Goal: Task Accomplishment & Management: Manage account settings

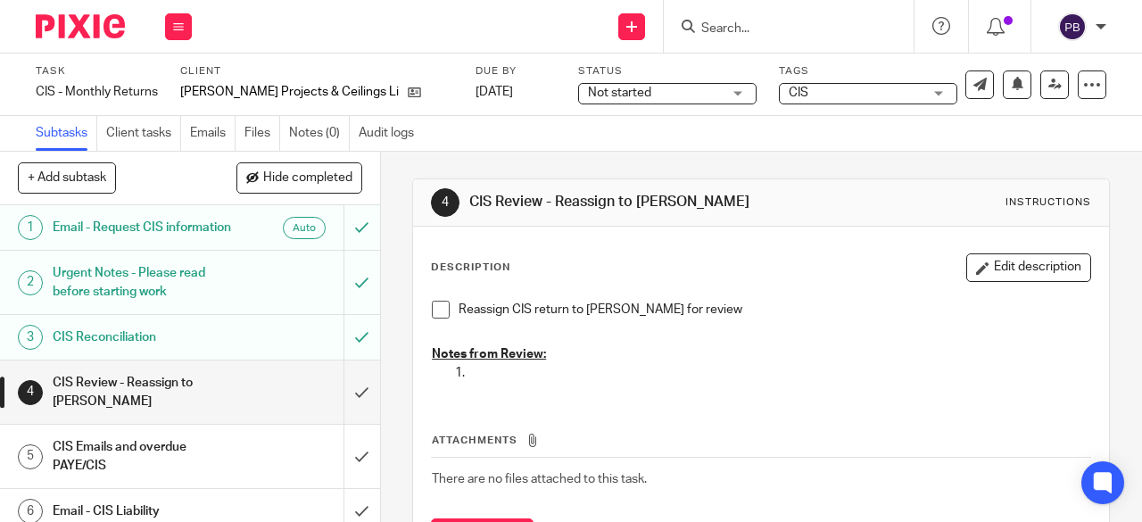
click at [434, 311] on span at bounding box center [441, 310] width 18 height 18
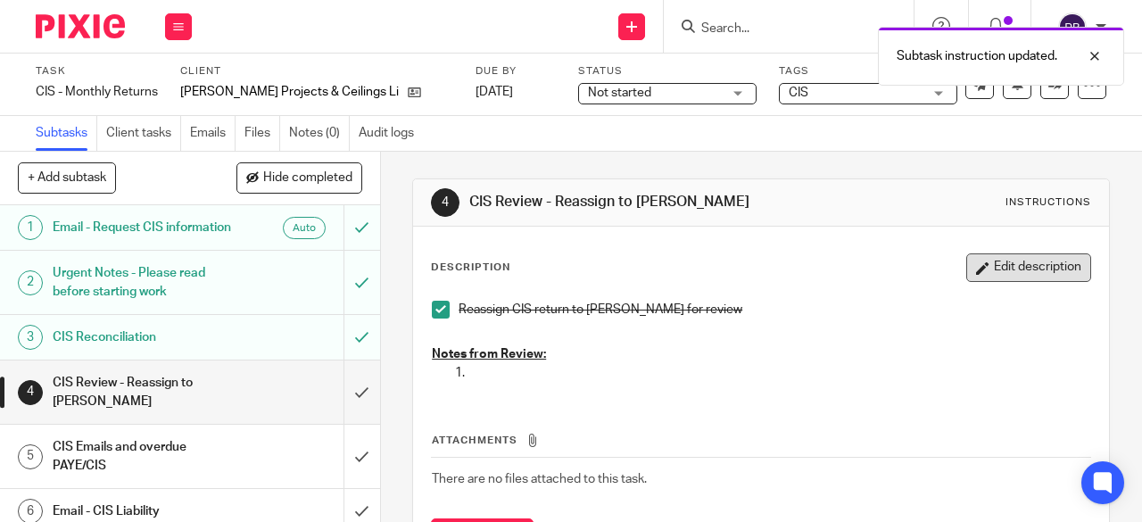
click at [1004, 263] on button "Edit description" at bounding box center [1029, 267] width 125 height 29
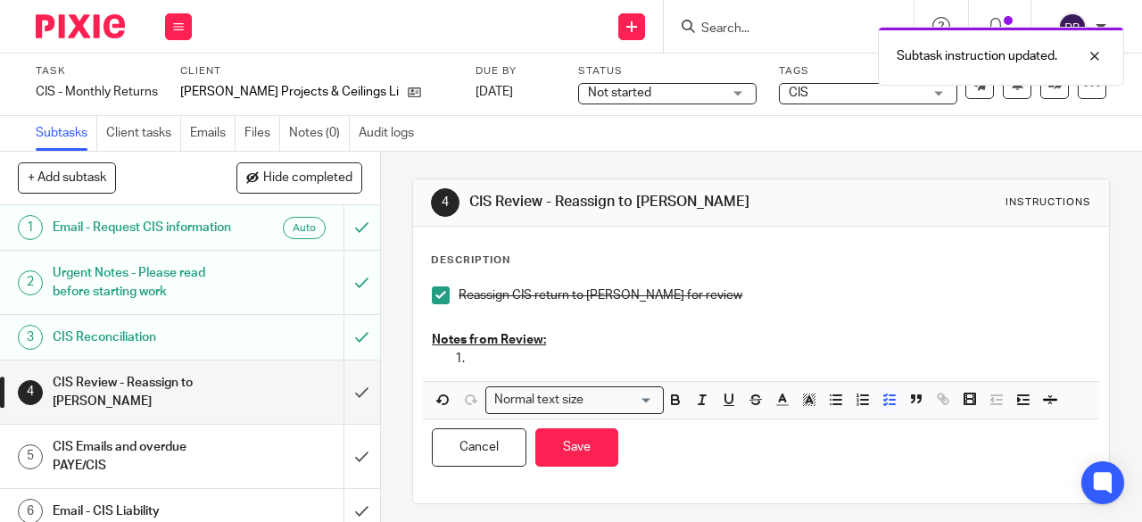
click at [487, 360] on p at bounding box center [779, 359] width 623 height 18
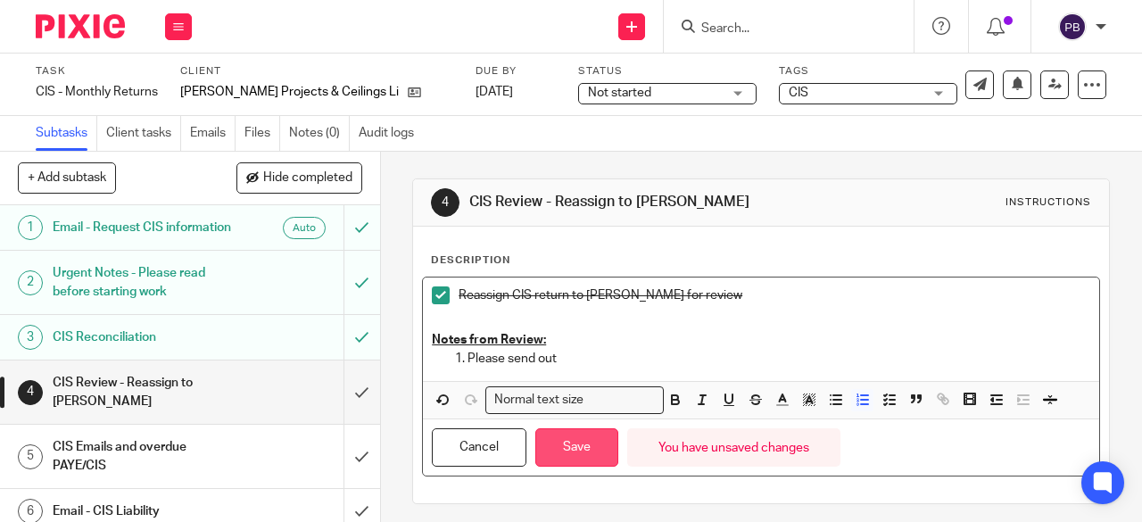
click at [578, 442] on button "Save" at bounding box center [576, 447] width 83 height 38
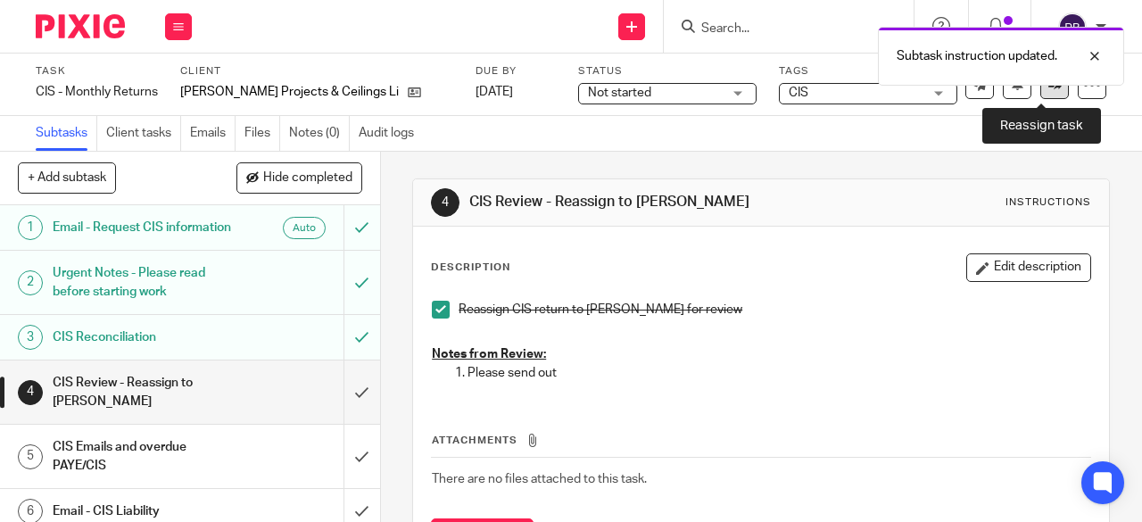
click at [1049, 90] on icon at bounding box center [1055, 84] width 13 height 13
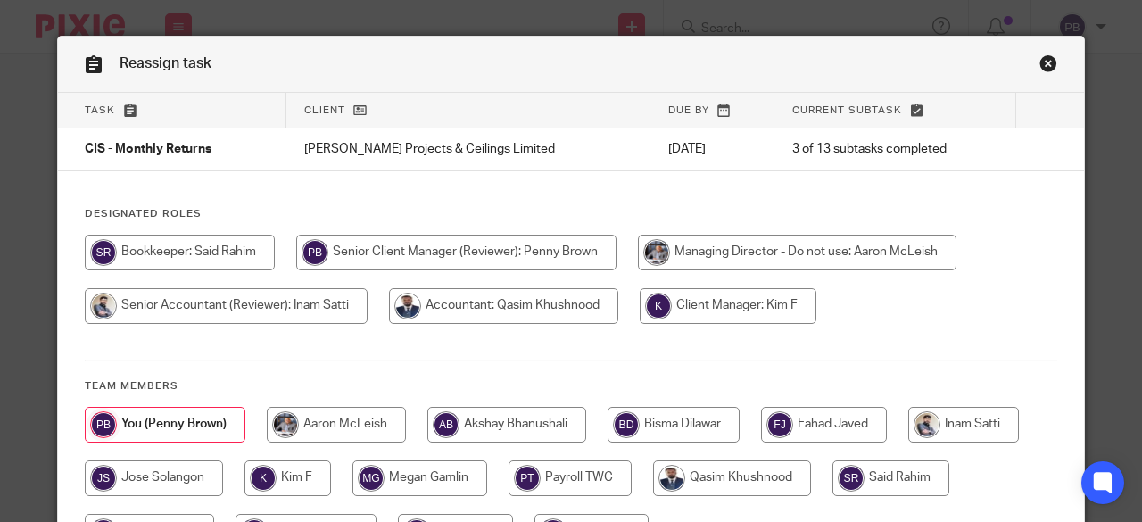
click at [203, 257] on input "radio" at bounding box center [180, 253] width 190 height 36
radio input "true"
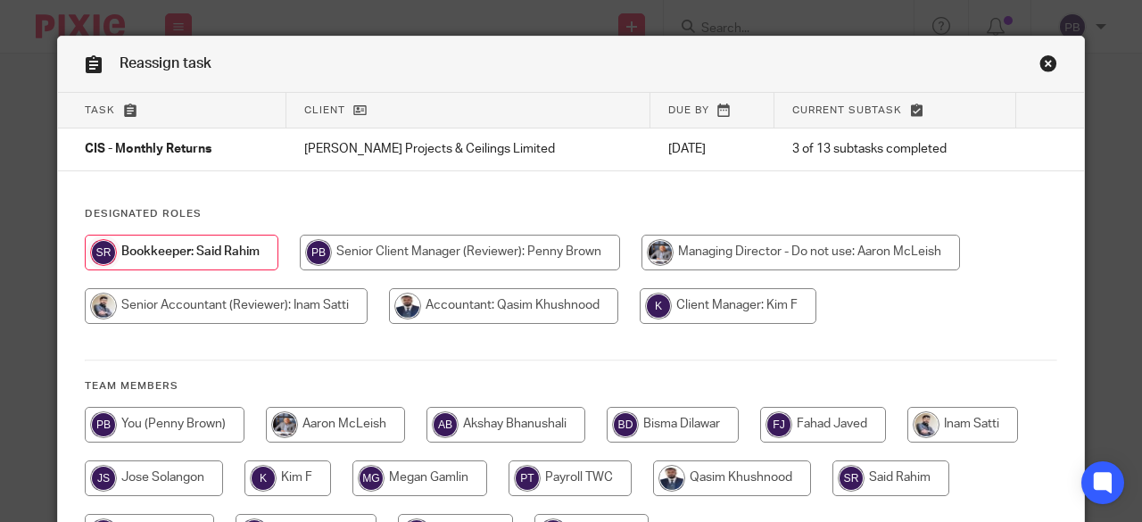
scroll to position [155, 0]
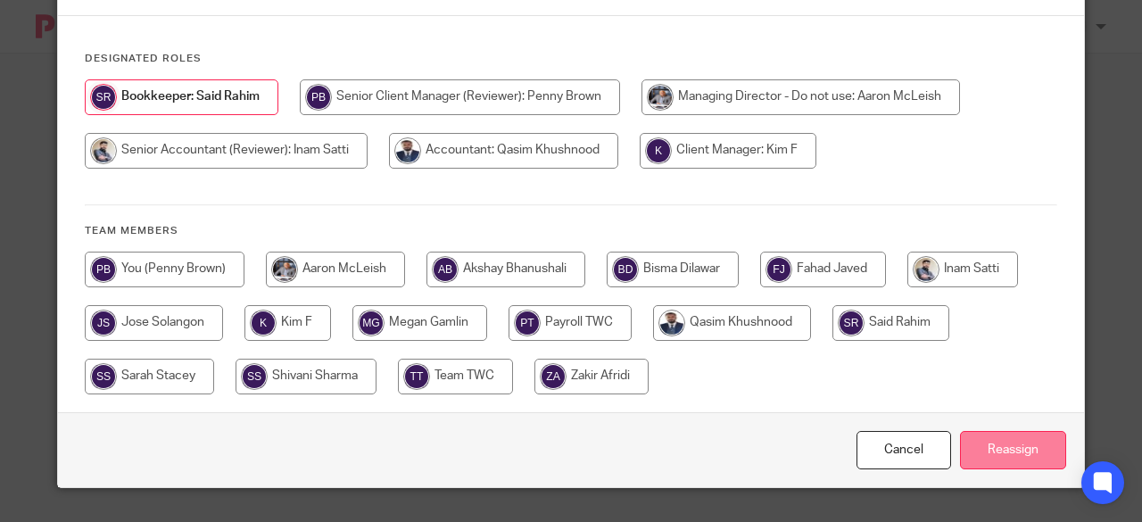
click at [1005, 458] on input "Reassign" at bounding box center [1013, 450] width 106 height 38
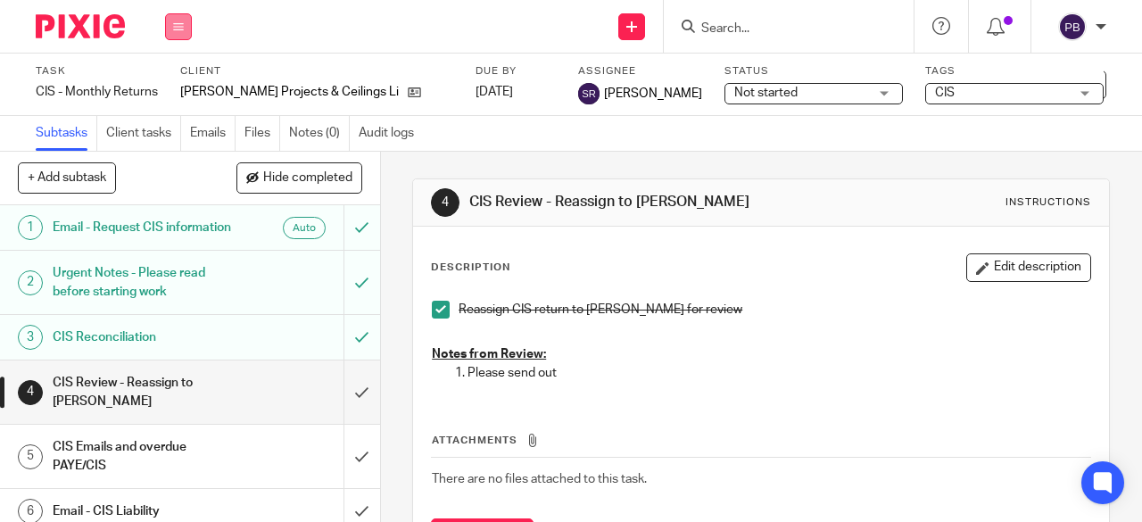
click at [180, 34] on button at bounding box center [178, 26] width 27 height 27
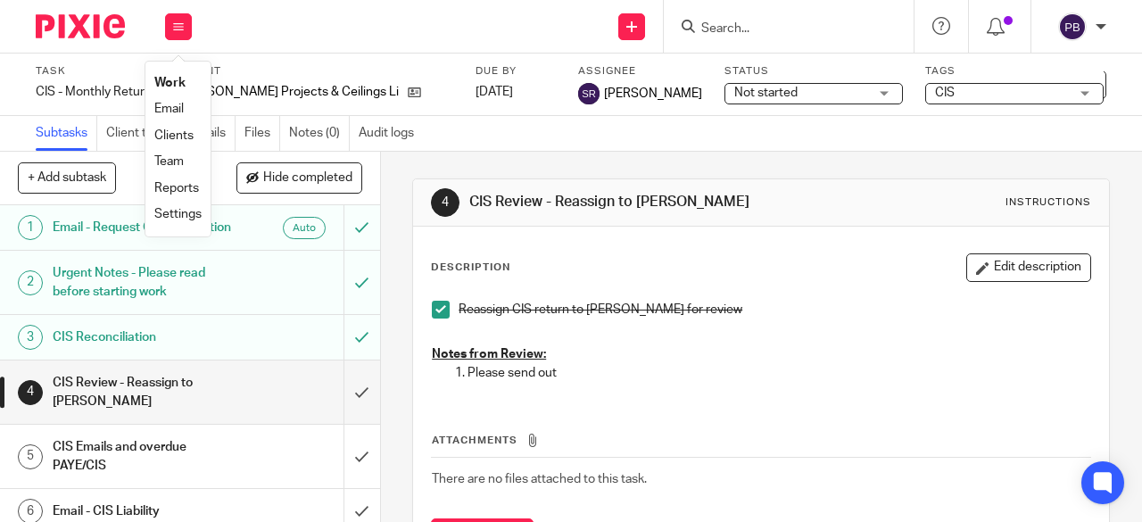
click at [170, 83] on link "Work" at bounding box center [169, 83] width 31 height 12
